Goal: Task Accomplishment & Management: Manage account settings

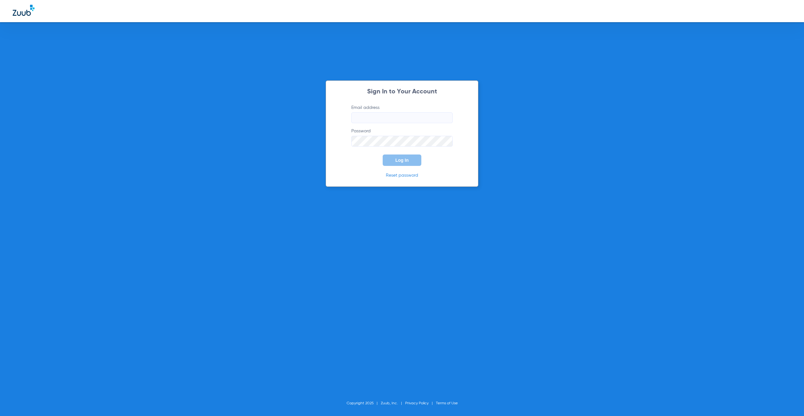
click at [392, 121] on input "Email address" at bounding box center [401, 117] width 101 height 11
type input "[PERSON_NAME][EMAIL_ADDRESS][PERSON_NAME][DOMAIN_NAME]"
click at [396, 155] on button "Log In" at bounding box center [402, 160] width 39 height 11
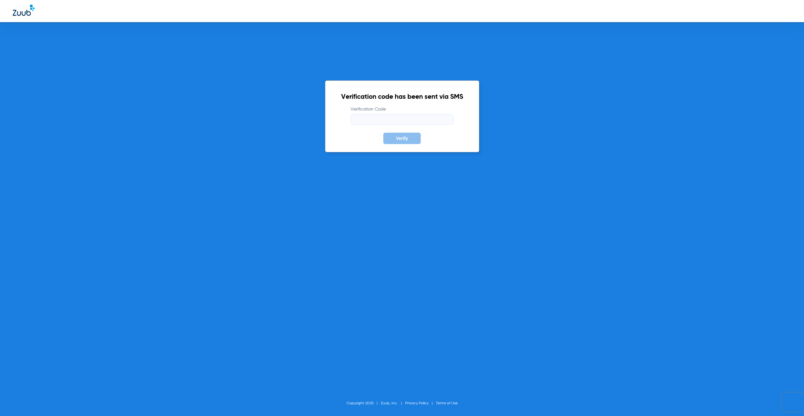
click at [390, 119] on input "Verification Code" at bounding box center [402, 119] width 103 height 11
type input "194352"
click at [383, 133] on button "Verify" at bounding box center [401, 138] width 37 height 11
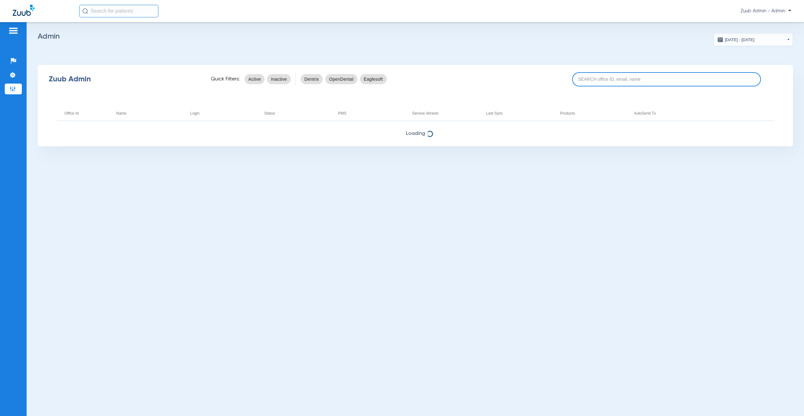
click at [623, 73] on input at bounding box center [666, 79] width 189 height 14
paste input "17004663"
type input "17004663"
click at [642, 81] on input "17004663" at bounding box center [666, 79] width 189 height 14
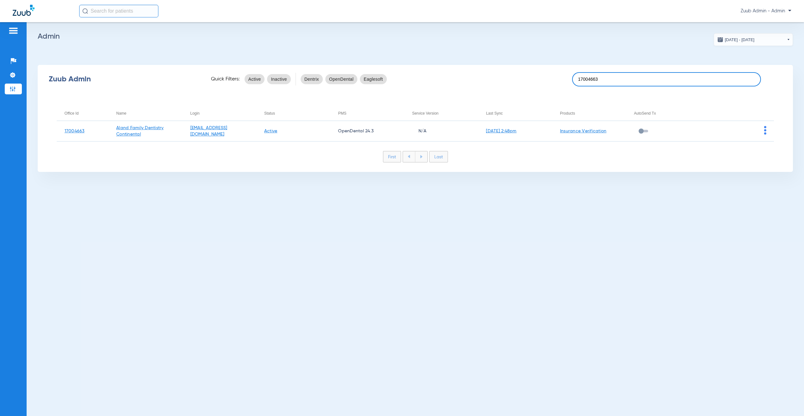
click at [635, 78] on input "17004663" at bounding box center [666, 79] width 189 height 14
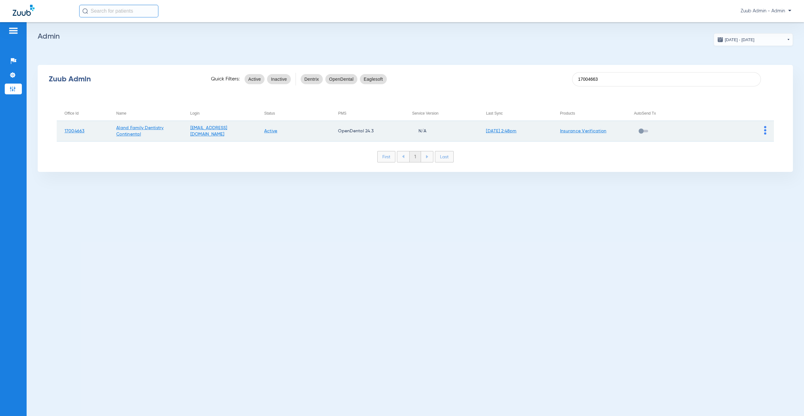
click at [765, 131] on img at bounding box center [765, 130] width 2 height 9
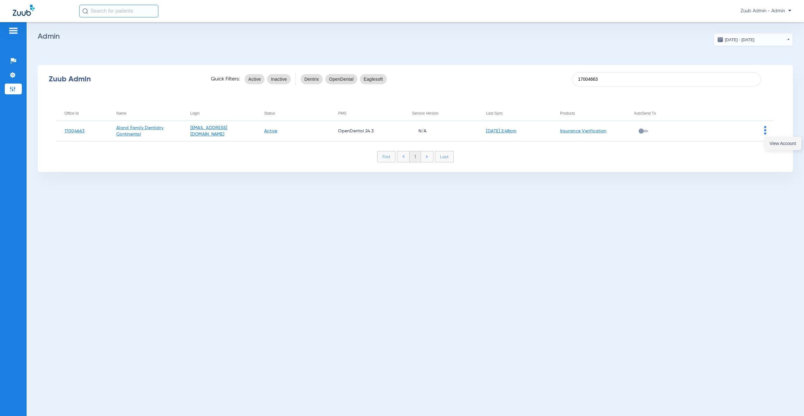
click at [780, 138] on button "View Account" at bounding box center [782, 143] width 37 height 13
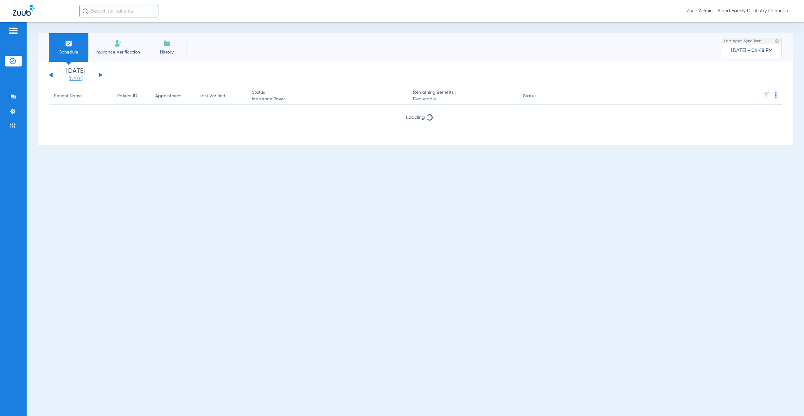
click at [79, 79] on link "[DATE]" at bounding box center [76, 79] width 38 height 6
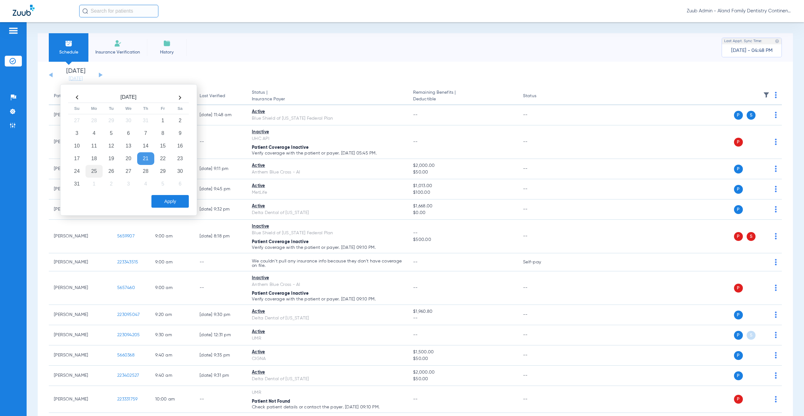
click at [96, 174] on td "25" at bounding box center [94, 171] width 17 height 13
click at [171, 203] on button "Apply" at bounding box center [169, 201] width 37 height 13
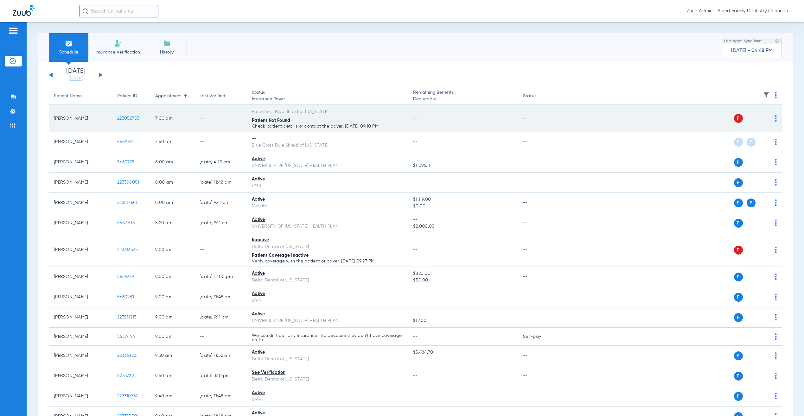
click at [127, 115] on td "223052753" at bounding box center [131, 118] width 38 height 27
click at [129, 116] on span "223052753" at bounding box center [128, 118] width 22 height 4
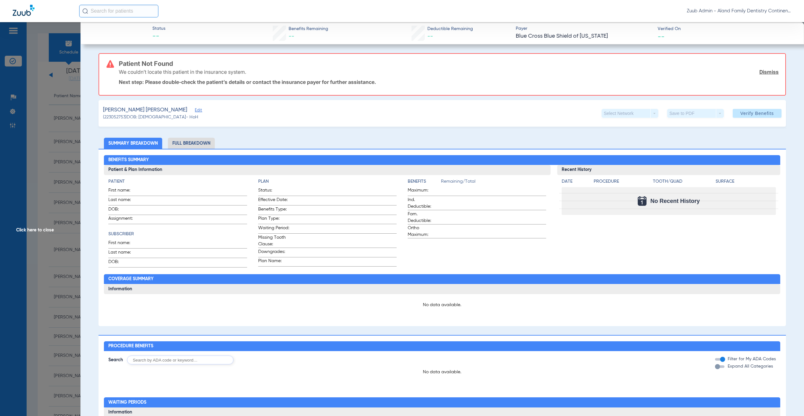
click at [195, 109] on span "Edit" at bounding box center [198, 111] width 6 height 6
